Goal: Find specific page/section: Find specific page/section

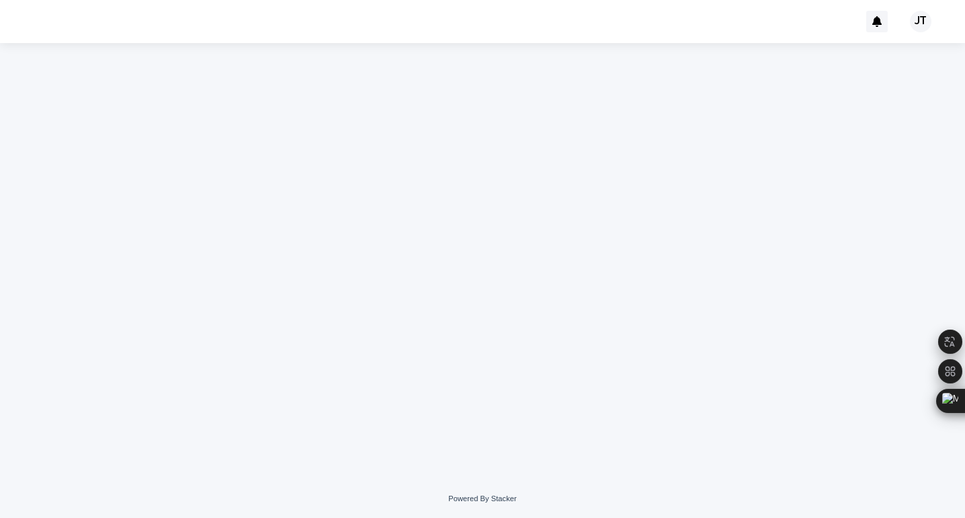
click at [479, 159] on div "Loading... Saving… Loading... Saving…" at bounding box center [483, 244] width 672 height 403
click at [885, 18] on div at bounding box center [877, 22] width 22 height 22
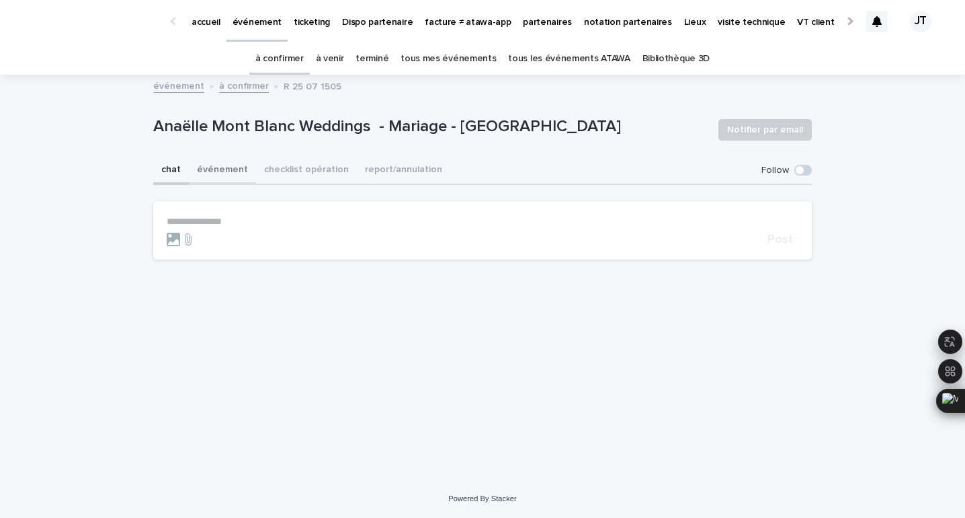
click at [227, 169] on button "événement" at bounding box center [222, 171] width 67 height 28
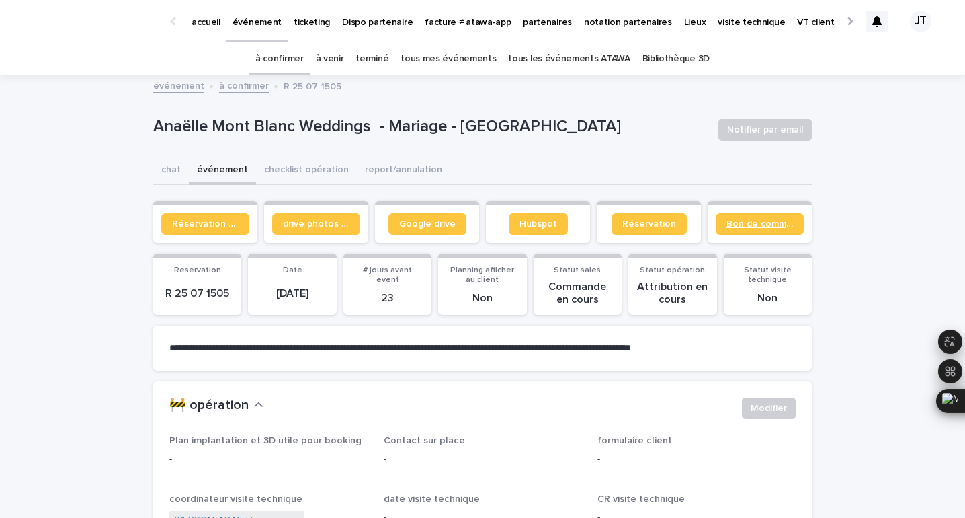
click at [756, 229] on link "Bon de commande" at bounding box center [760, 224] width 88 height 22
click at [426, 222] on span "Google drive" at bounding box center [427, 223] width 56 height 9
